Goal: Find specific page/section: Find specific page/section

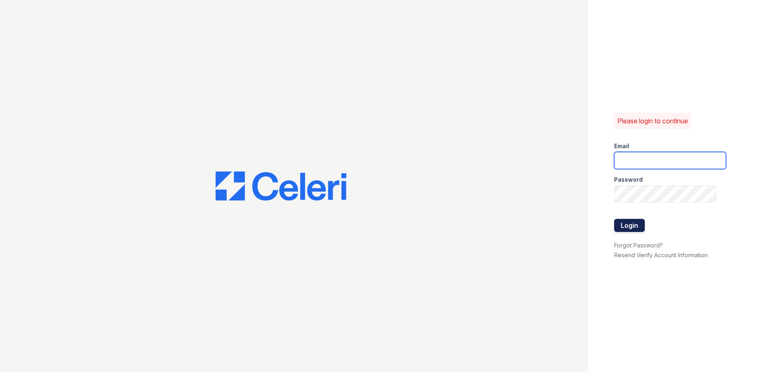
type input "aduran@trinity-pm.com"
click at [638, 226] on button "Login" at bounding box center [630, 225] width 31 height 13
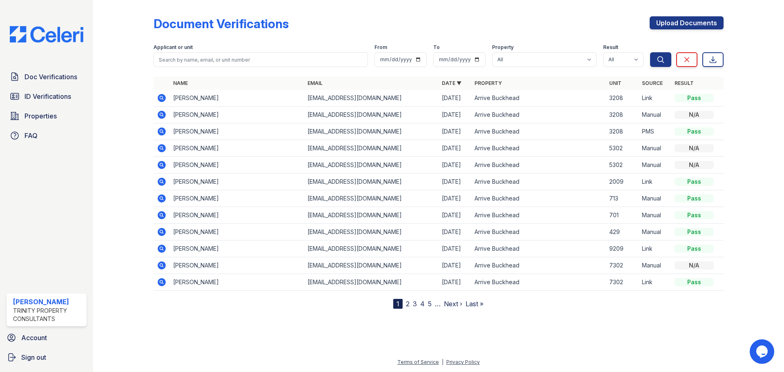
click at [407, 305] on link "2" at bounding box center [408, 304] width 4 height 8
click at [413, 306] on link "1" at bounding box center [412, 304] width 3 height 8
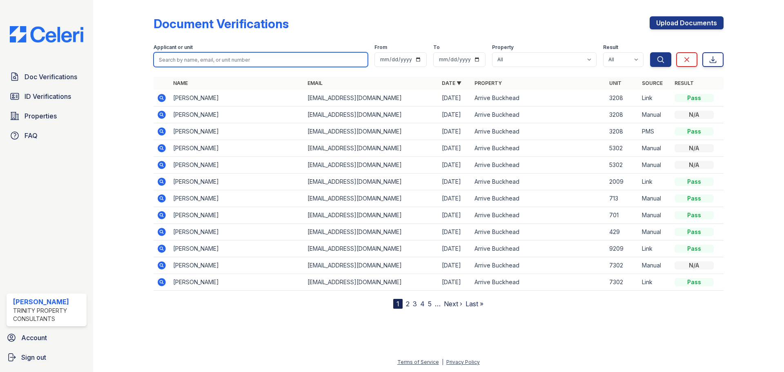
click at [203, 65] on input "search" at bounding box center [261, 59] width 215 height 15
type input "ga"
